Goal: Task Accomplishment & Management: Complete application form

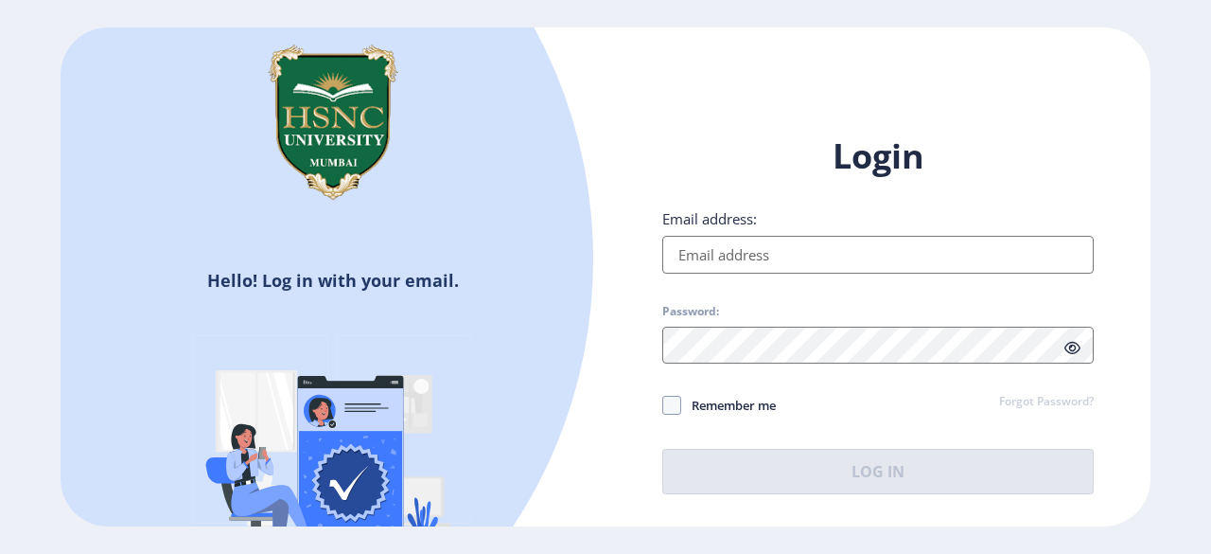
click at [768, 253] on input "Email address:" at bounding box center [879, 255] width 432 height 38
type input "[EMAIL_ADDRESS][DOMAIN_NAME]"
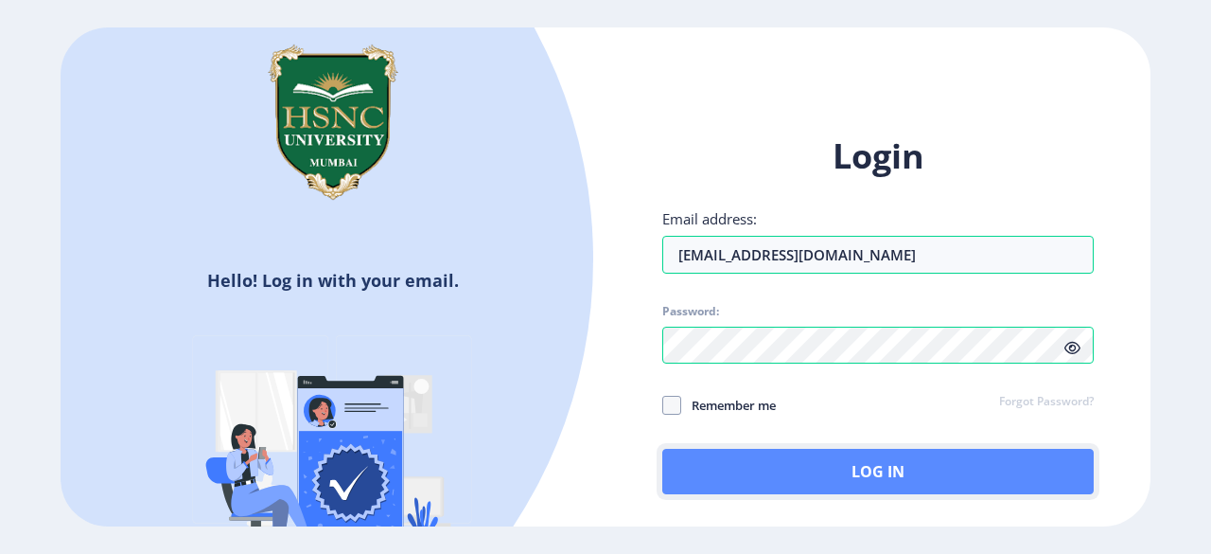
click at [786, 462] on button "Log In" at bounding box center [879, 471] width 432 height 45
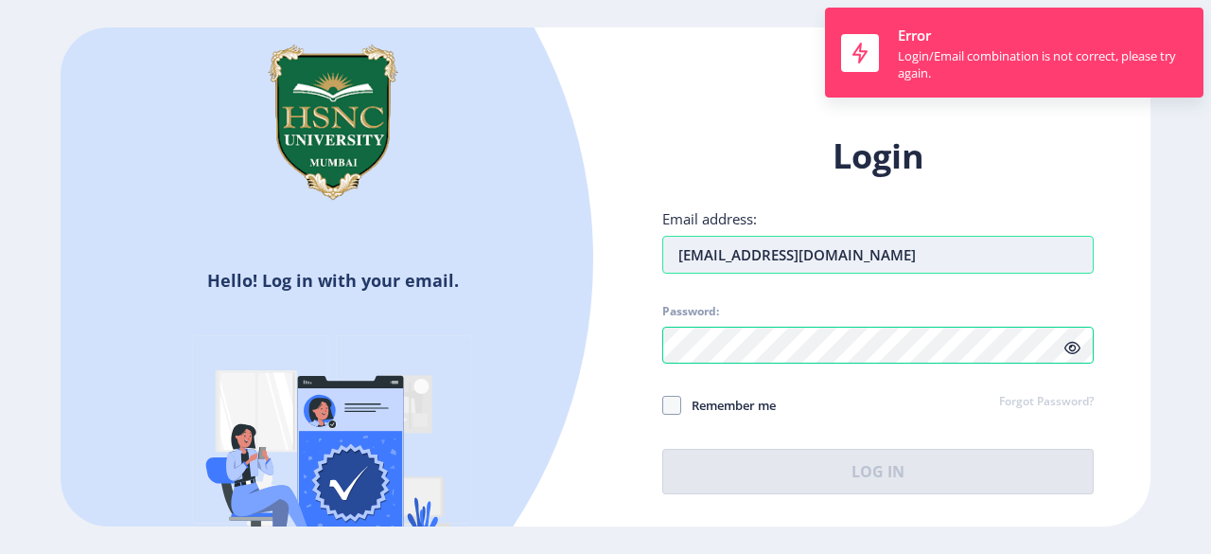
click at [918, 245] on input "[EMAIL_ADDRESS][DOMAIN_NAME]" at bounding box center [879, 255] width 432 height 38
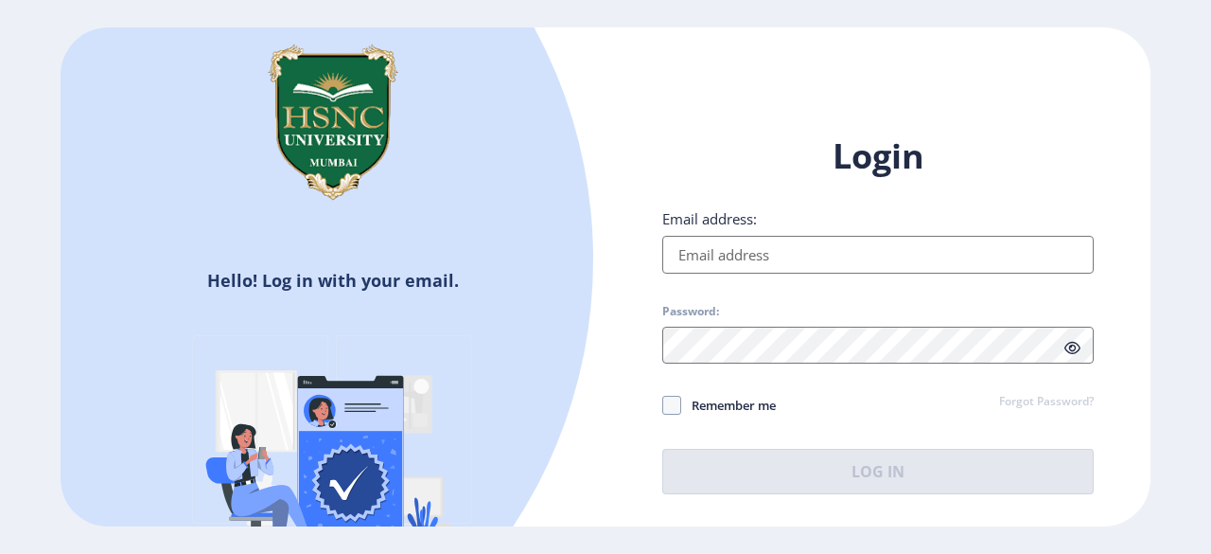
click at [787, 256] on input "Email address:" at bounding box center [879, 255] width 432 height 38
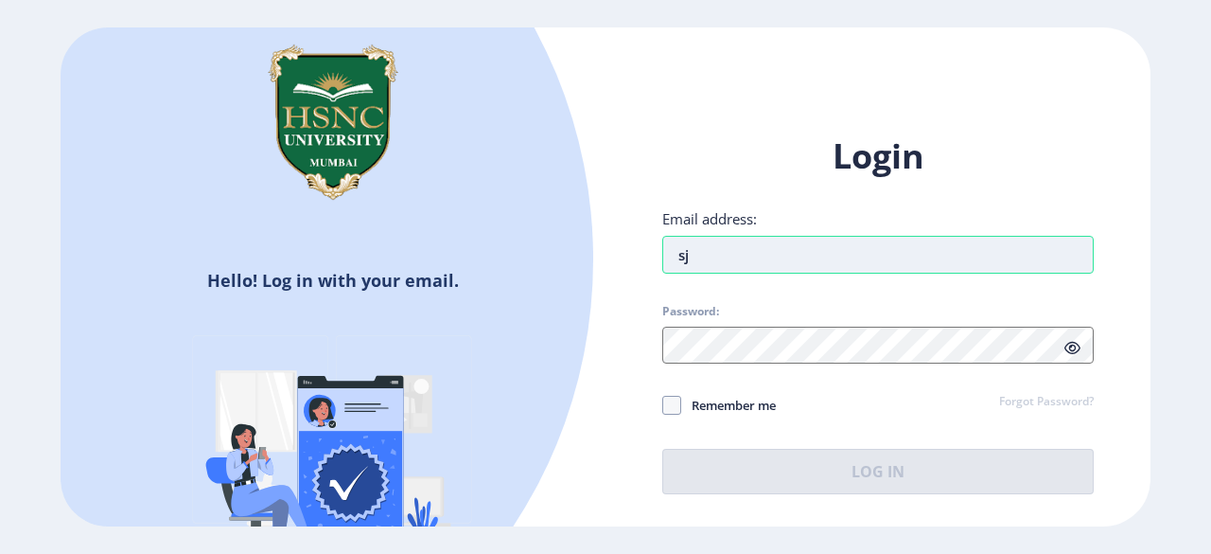
type input "s"
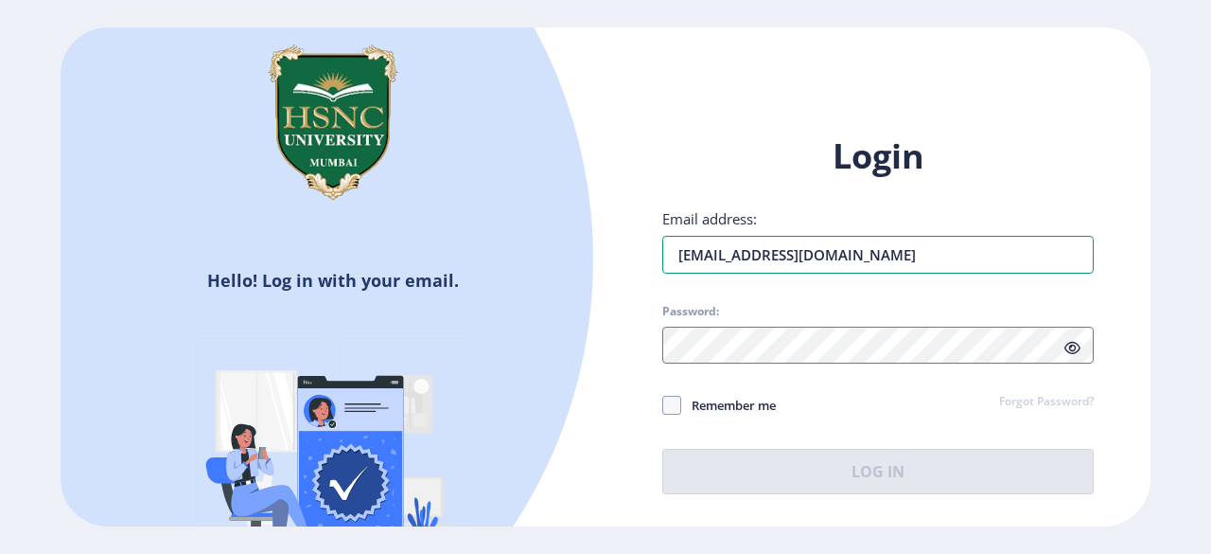
type input "[EMAIL_ADDRESS][DOMAIN_NAME]"
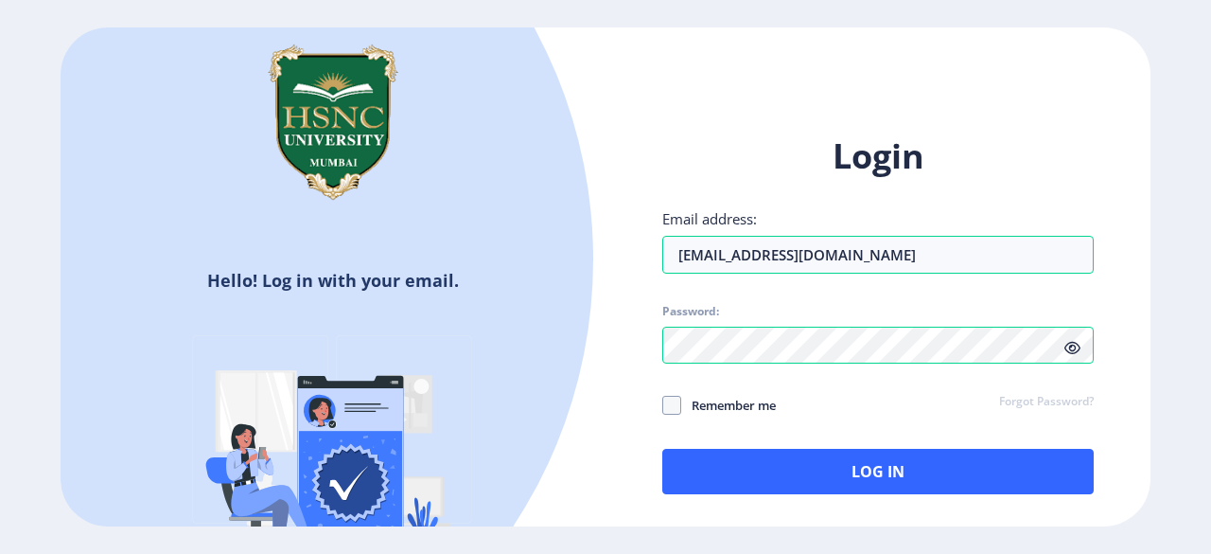
click at [638, 347] on div "Login Email address: [EMAIL_ADDRESS][DOMAIN_NAME] Password: Remember me Forgot …" at bounding box center [878, 329] width 545 height 448
click at [820, 501] on div "Login Email address: [EMAIL_ADDRESS][DOMAIN_NAME] Password: Remember me Forgot …" at bounding box center [878, 329] width 545 height 448
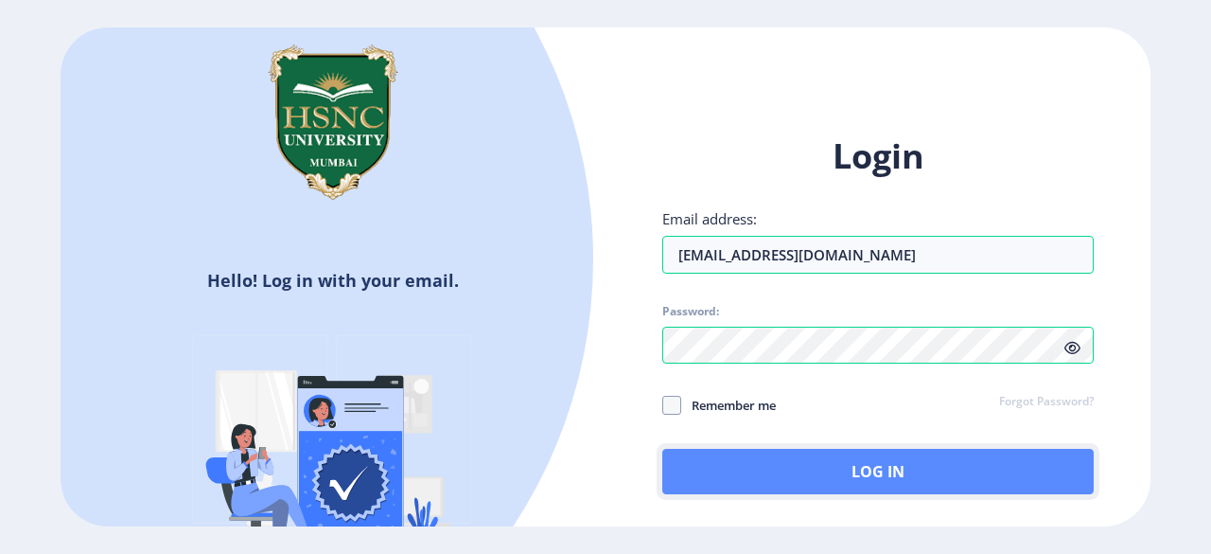
click at [831, 478] on button "Log In" at bounding box center [879, 471] width 432 height 45
